Goal: Transaction & Acquisition: Purchase product/service

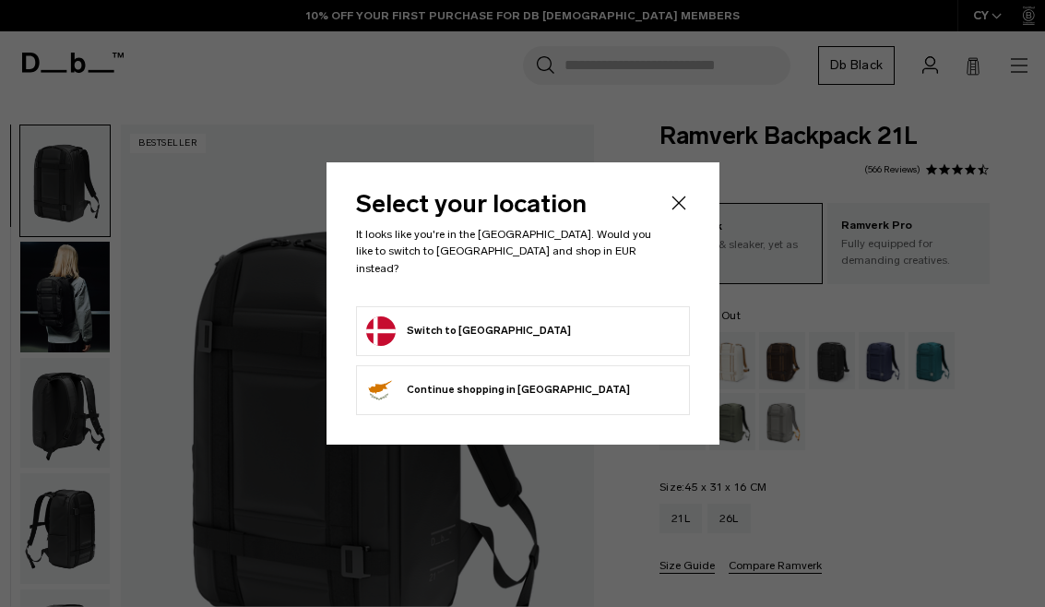
click at [626, 316] on form "Switch to Denmark" at bounding box center [523, 331] width 314 height 30
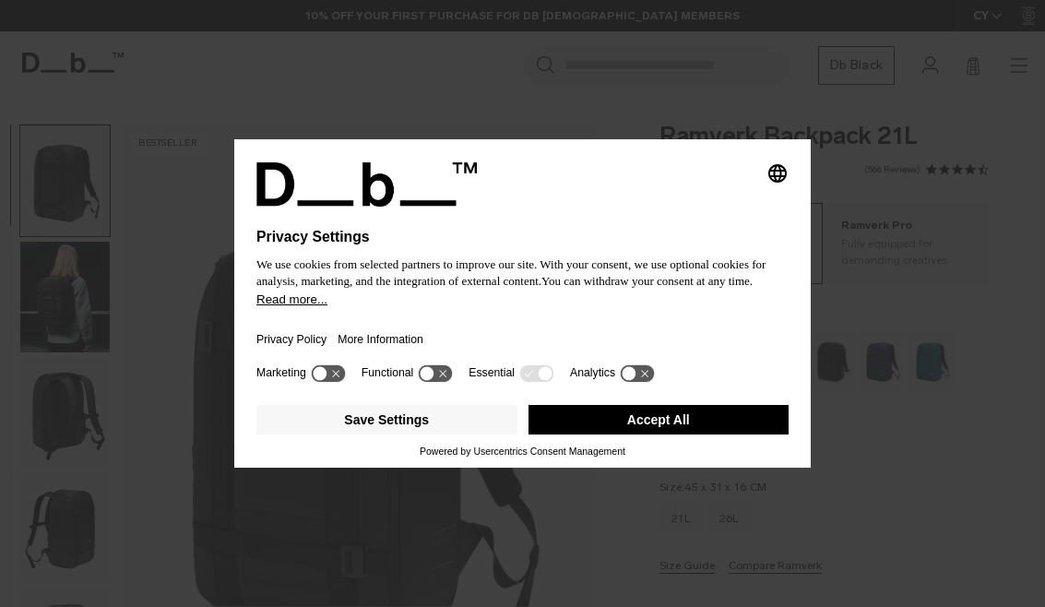
click at [724, 411] on button "Accept All" at bounding box center [659, 420] width 261 height 30
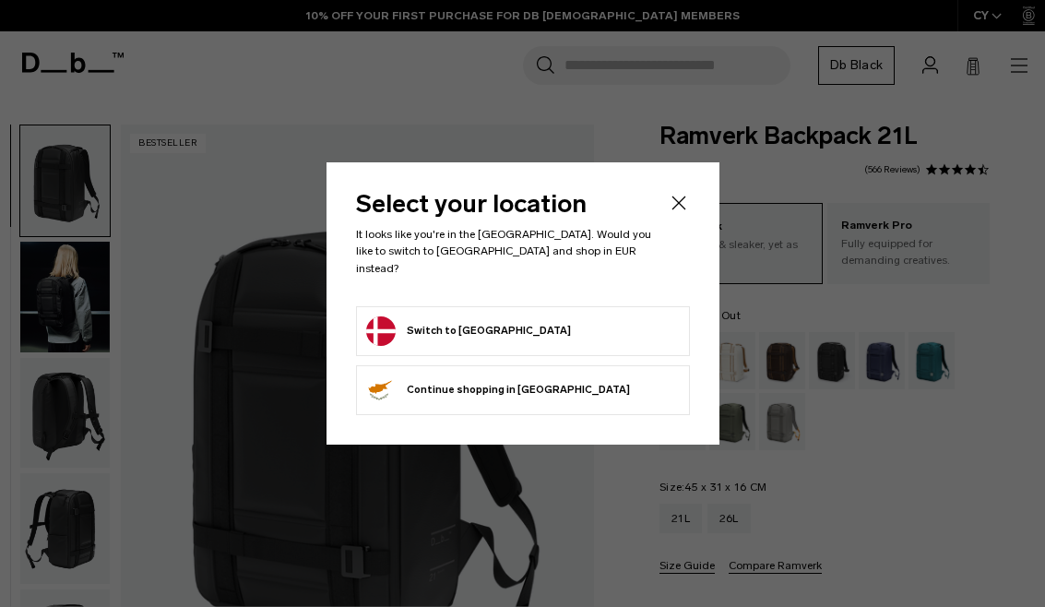
click at [609, 317] on form "Switch to Denmark" at bounding box center [523, 331] width 314 height 30
click at [470, 316] on button "Switch to Denmark" at bounding box center [468, 331] width 205 height 30
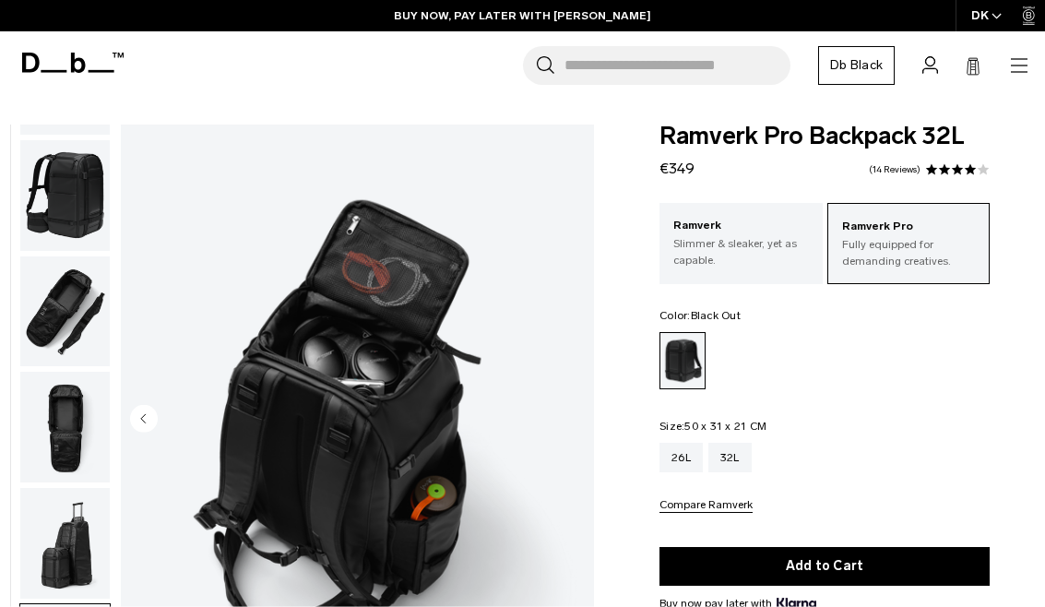
click at [63, 307] on img "button" at bounding box center [64, 311] width 89 height 111
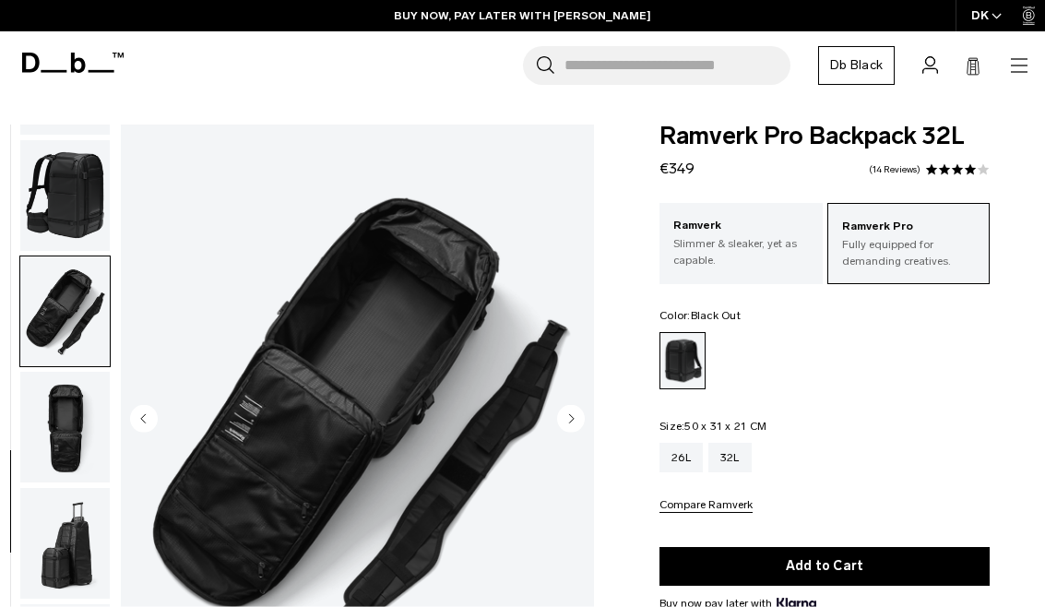
click at [49, 197] on img "button" at bounding box center [64, 195] width 89 height 111
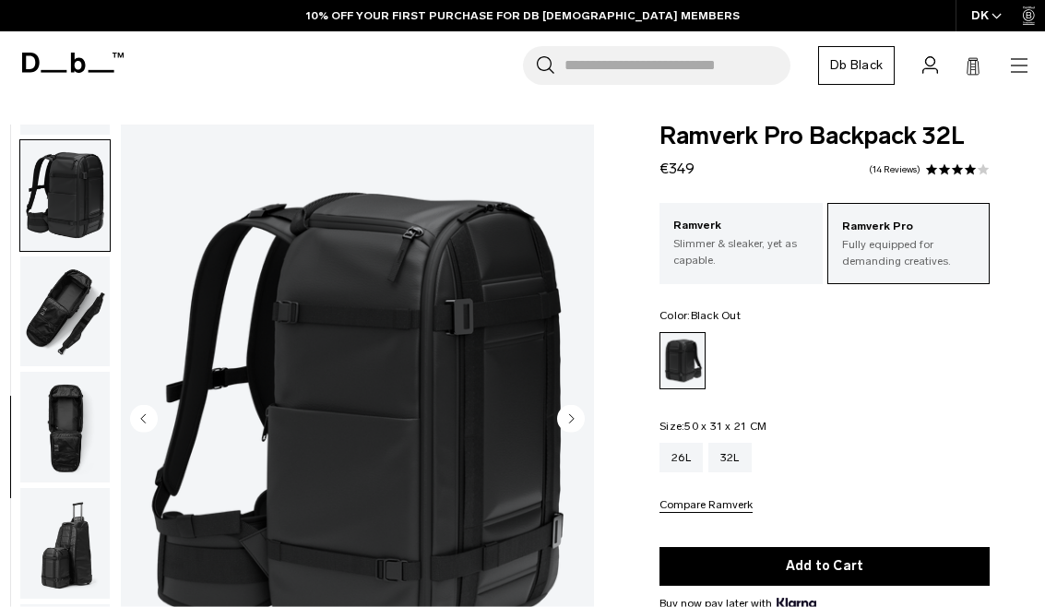
click at [63, 416] on img "button" at bounding box center [64, 427] width 89 height 111
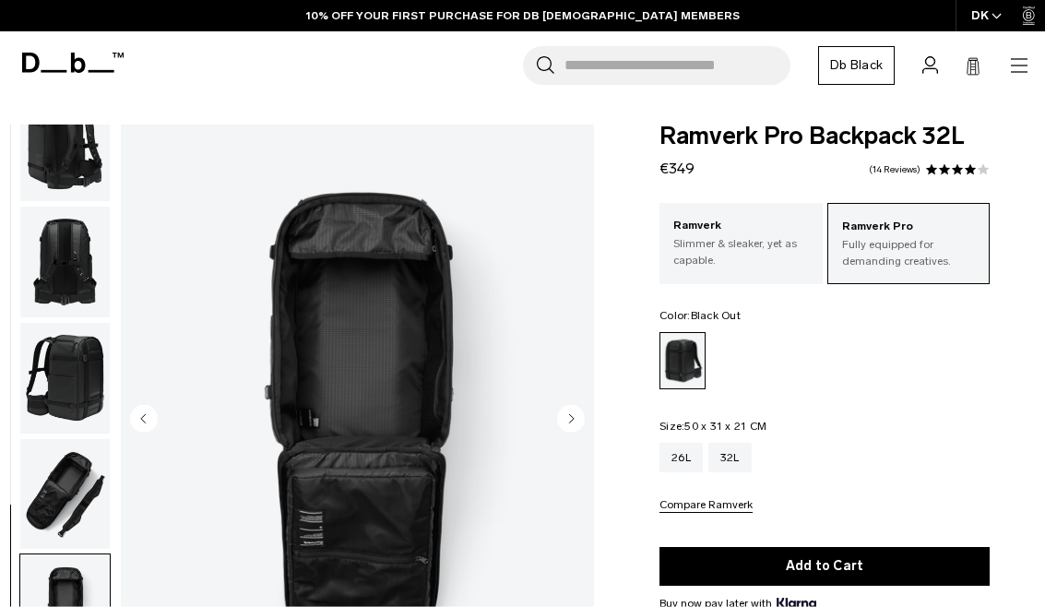
click at [57, 268] on img "button" at bounding box center [64, 262] width 89 height 111
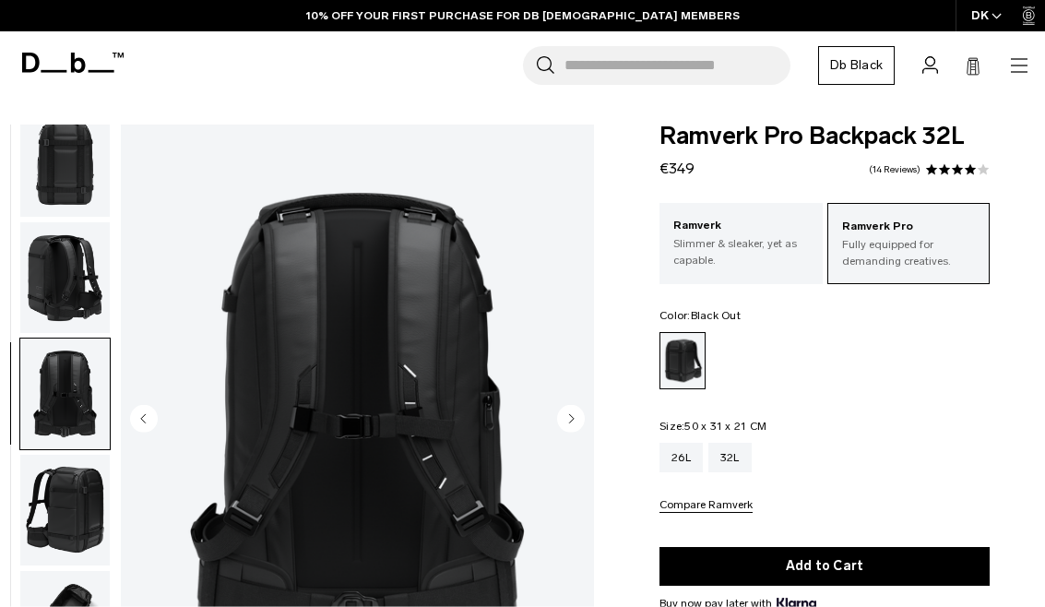
click at [58, 287] on img "button" at bounding box center [64, 277] width 89 height 111
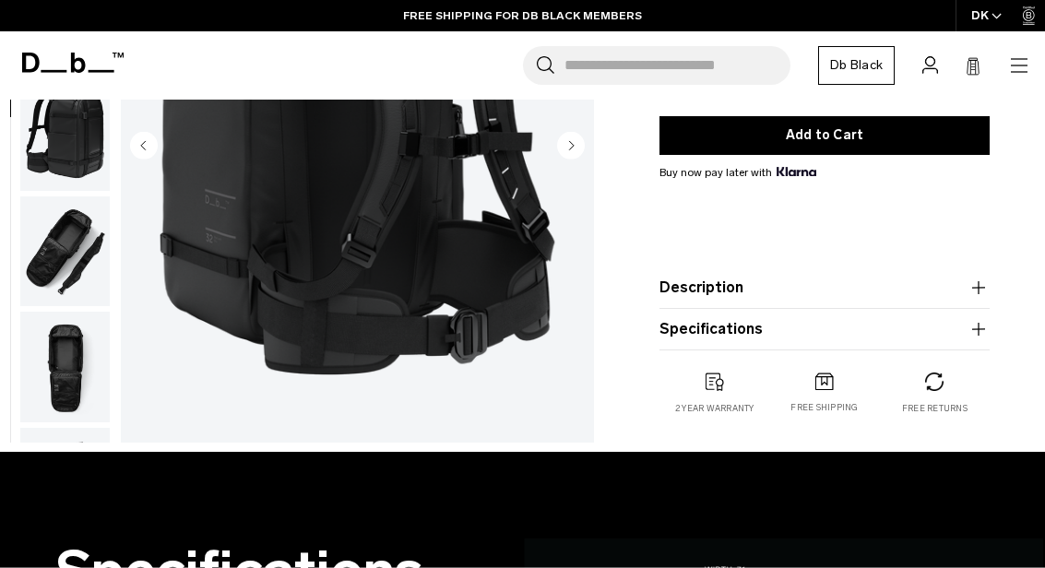
scroll to position [423, 0]
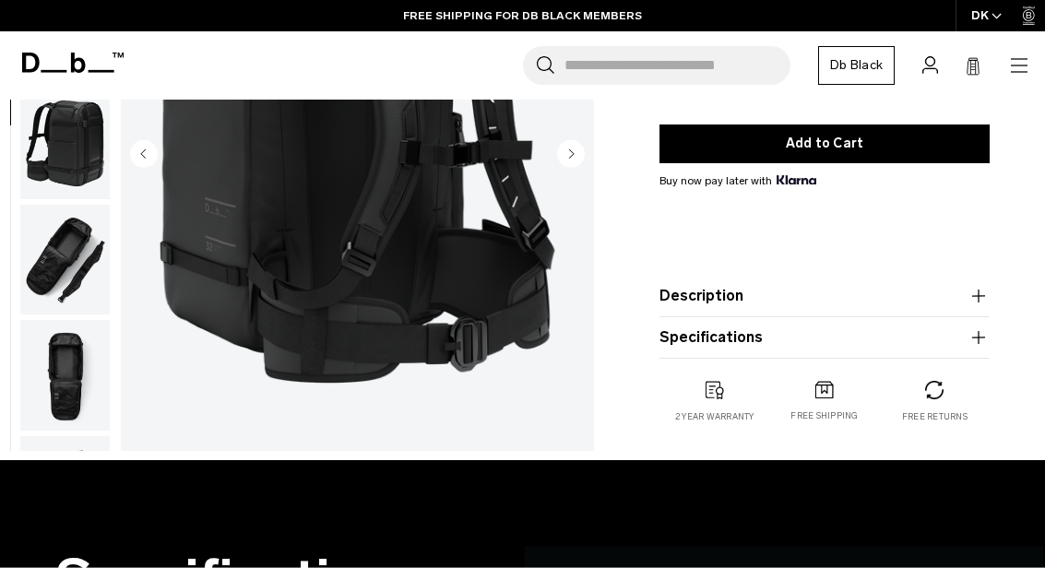
click at [945, 336] on button "Specifications" at bounding box center [825, 338] width 330 height 22
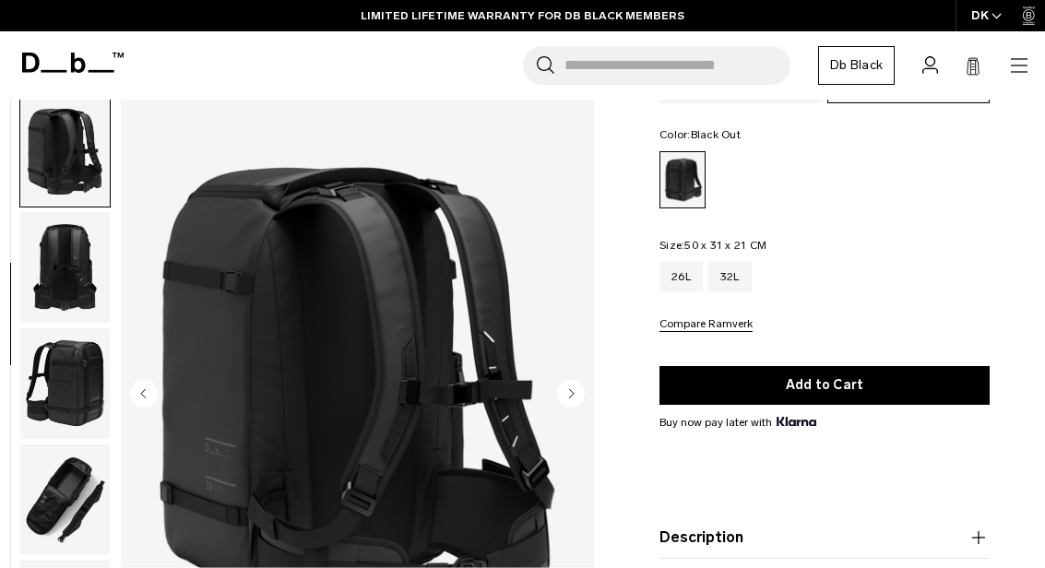
scroll to position [90, 0]
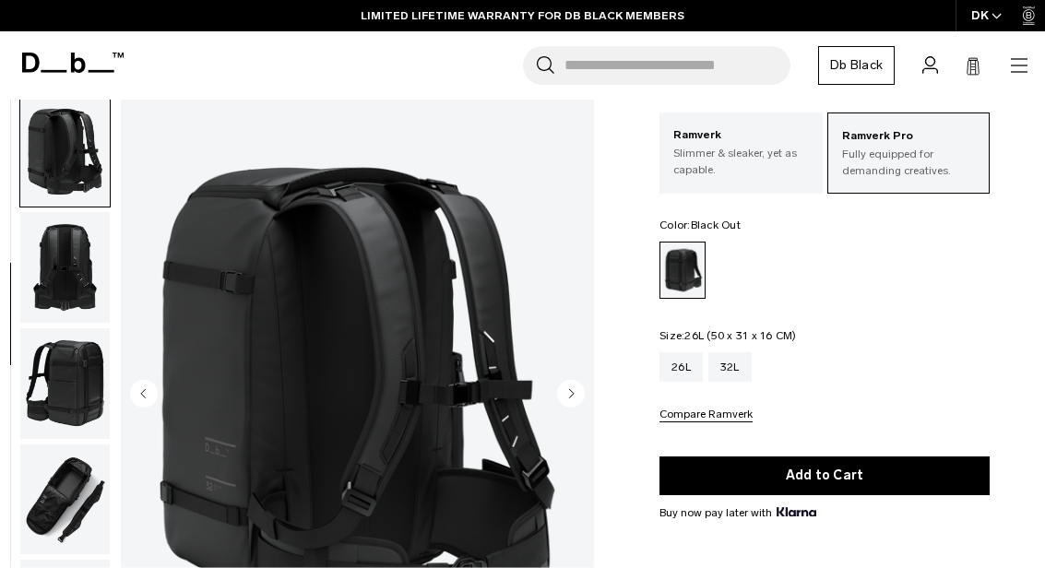
click at [681, 356] on div "26L" at bounding box center [681, 367] width 43 height 30
